Goal: Find specific page/section: Find specific page/section

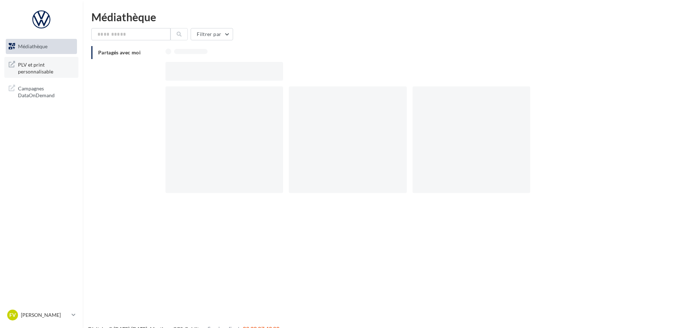
click at [45, 58] on link "PLV et print personnalisable" at bounding box center [41, 67] width 74 height 21
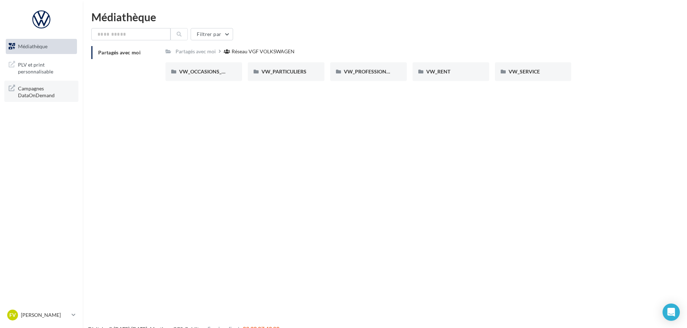
click at [32, 91] on span "Campagnes DataOnDemand" at bounding box center [46, 90] width 56 height 15
click at [25, 63] on span "PLV et print personnalisable" at bounding box center [46, 67] width 56 height 15
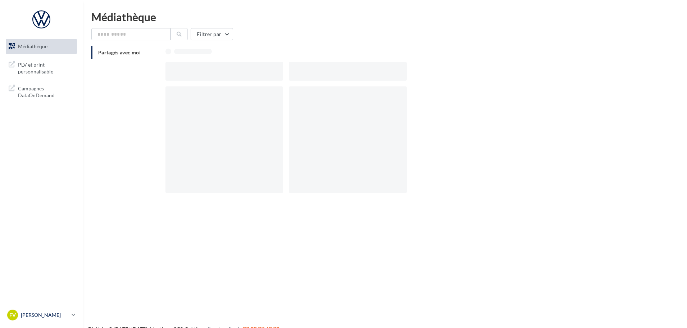
click at [19, 313] on div "[PERSON_NAME] vw-grth-76170" at bounding box center [38, 314] width 62 height 11
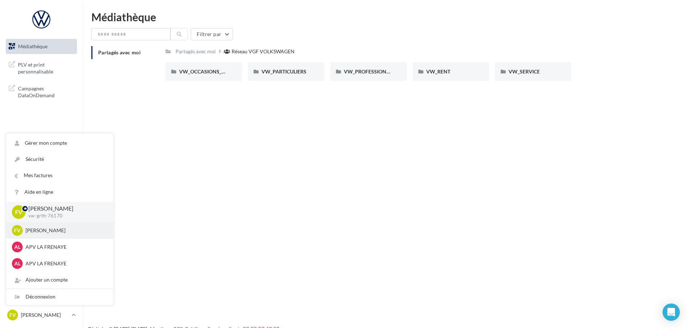
click at [45, 234] on p "[PERSON_NAME]" at bounding box center [65, 230] width 79 height 7
